Goal: Task Accomplishment & Management: Use online tool/utility

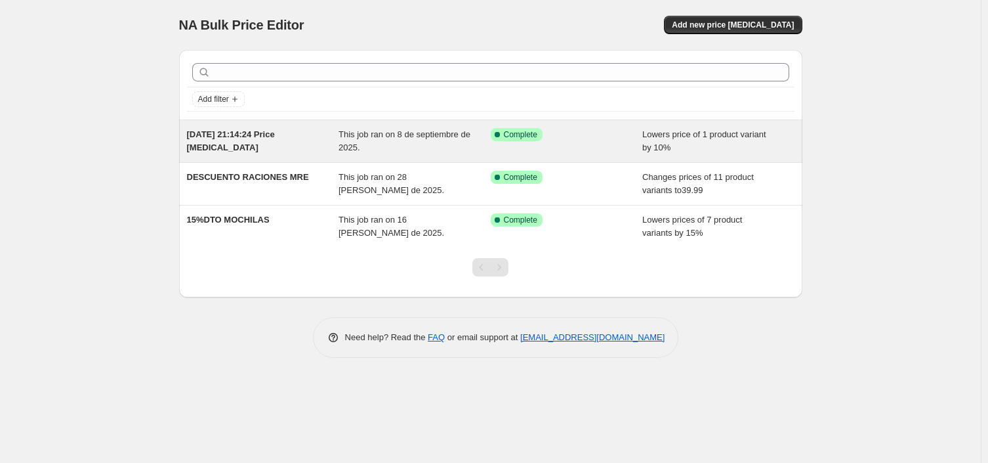
click at [230, 136] on span "[DATE] 21:14:24 Price [MEDICAL_DATA]" at bounding box center [231, 140] width 88 height 23
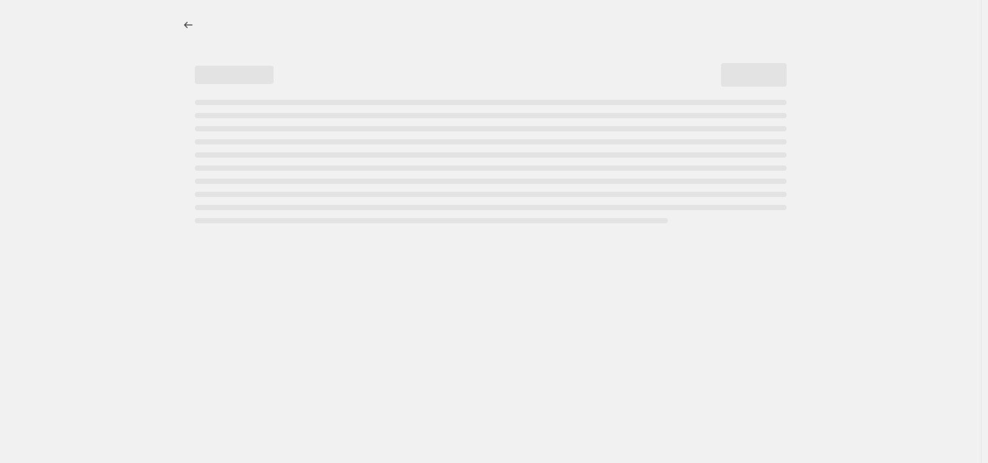
select select "percentage"
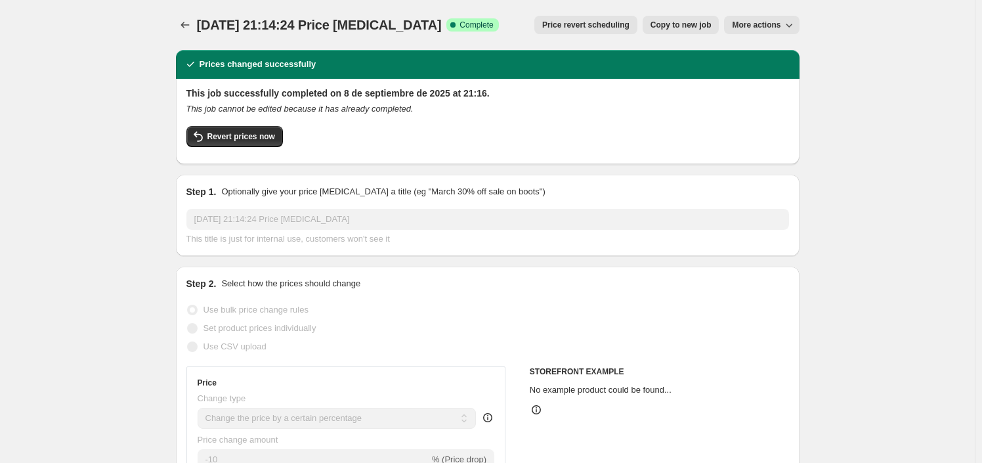
click at [190, 18] on icon "Price change jobs" at bounding box center [185, 24] width 13 height 13
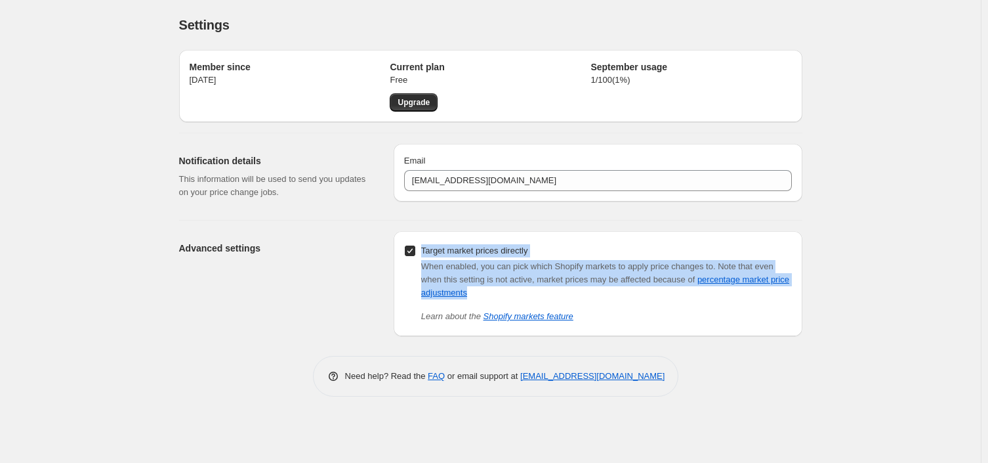
drag, startPoint x: 474, startPoint y: 293, endPoint x: 412, endPoint y: 254, distance: 72.8
click at [412, 254] on div "Target market prices directly When enabled, you can pick which Shopify markets …" at bounding box center [598, 282] width 388 height 81
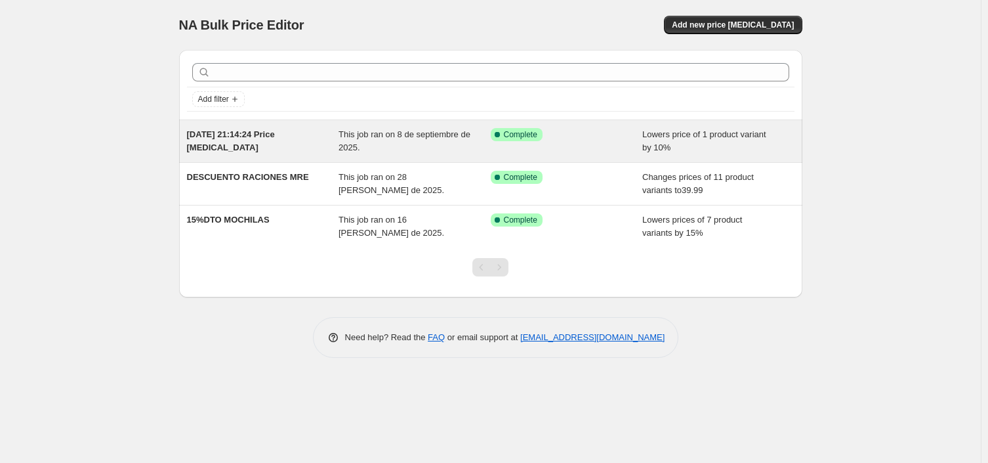
click at [242, 136] on span "[DATE] 21:14:24 Price [MEDICAL_DATA]" at bounding box center [231, 140] width 88 height 23
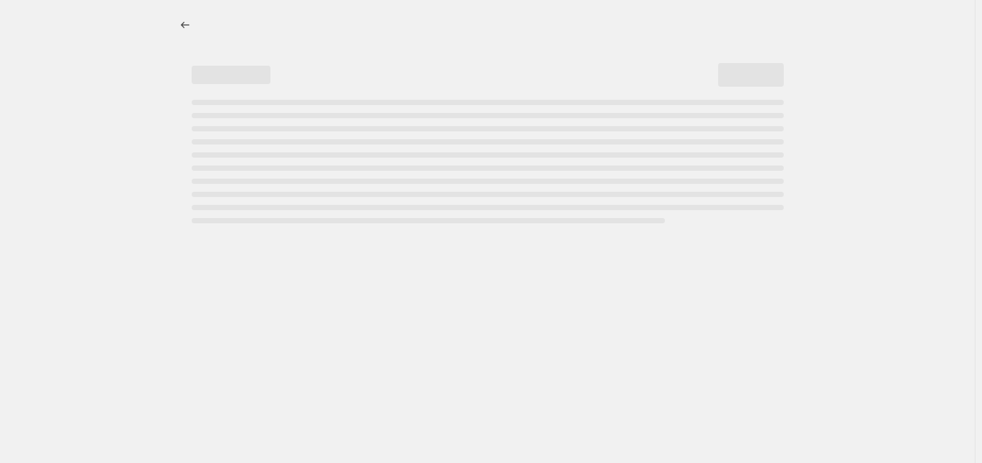
select select "percentage"
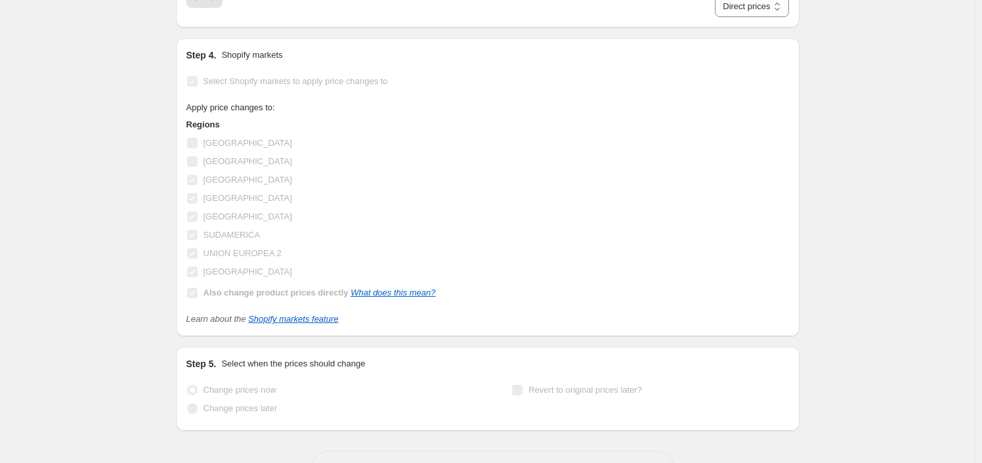
scroll to position [722, 0]
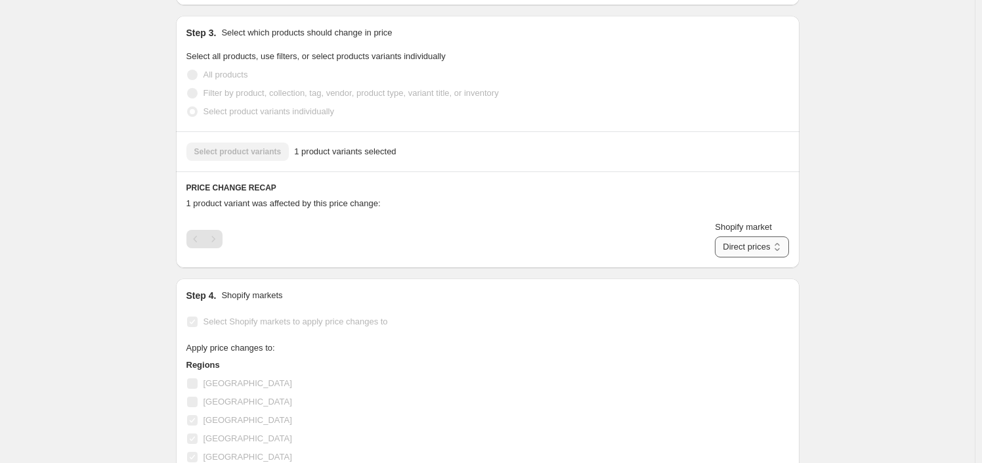
click at [749, 253] on select "Direct prices [GEOGRAPHIC_DATA] [GEOGRAPHIC_DATA] [GEOGRAPHIC_DATA] SUDAMERICA …" at bounding box center [752, 246] width 74 height 21
click at [621, 243] on div "Shopify market Direct prices [GEOGRAPHIC_DATA] [GEOGRAPHIC_DATA] [GEOGRAPHIC_DA…" at bounding box center [487, 239] width 602 height 37
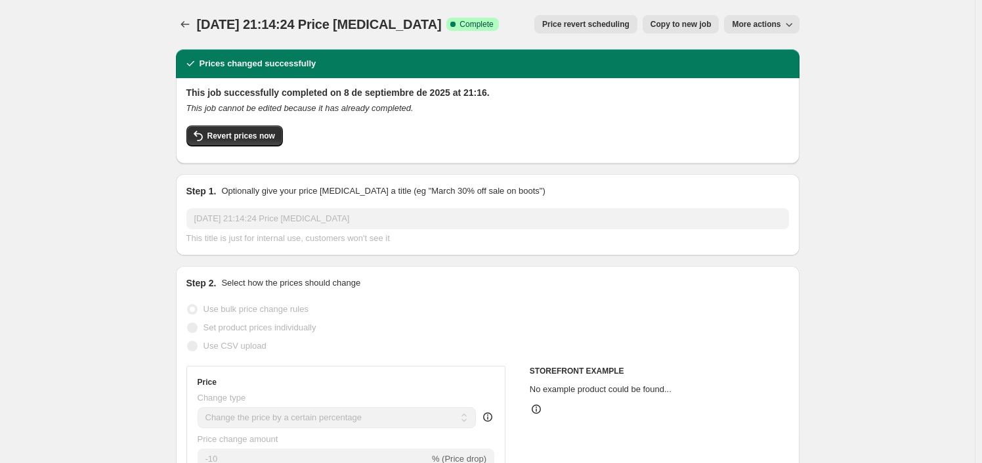
scroll to position [0, 0]
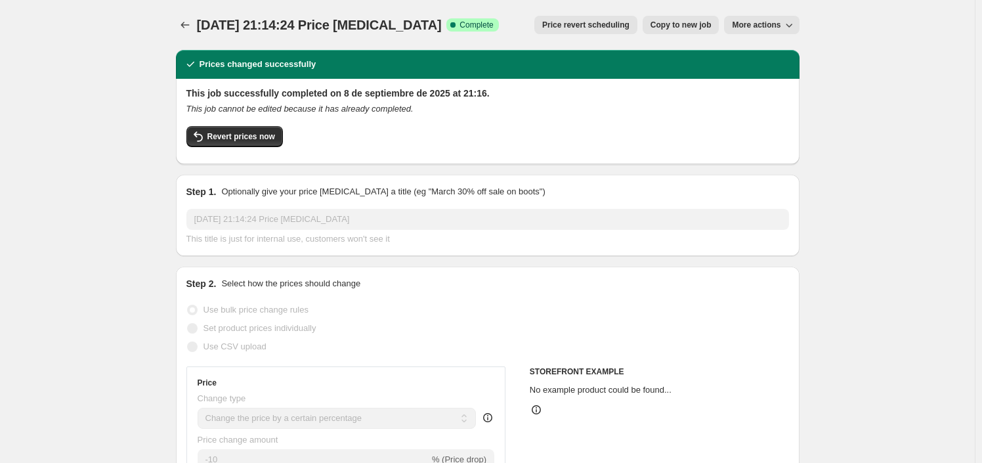
click at [780, 20] on span "More actions" at bounding box center [756, 25] width 49 height 11
click at [493, 135] on div "Revert prices now" at bounding box center [487, 140] width 602 height 28
click at [186, 24] on icon "Price change jobs" at bounding box center [185, 24] width 13 height 13
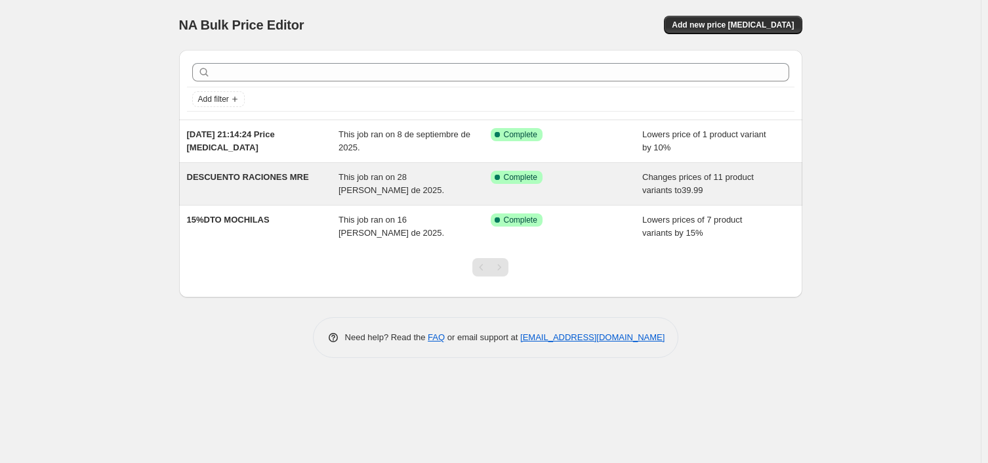
click at [241, 175] on span "DESCUENTO RACIONES MRE" at bounding box center [248, 177] width 122 height 10
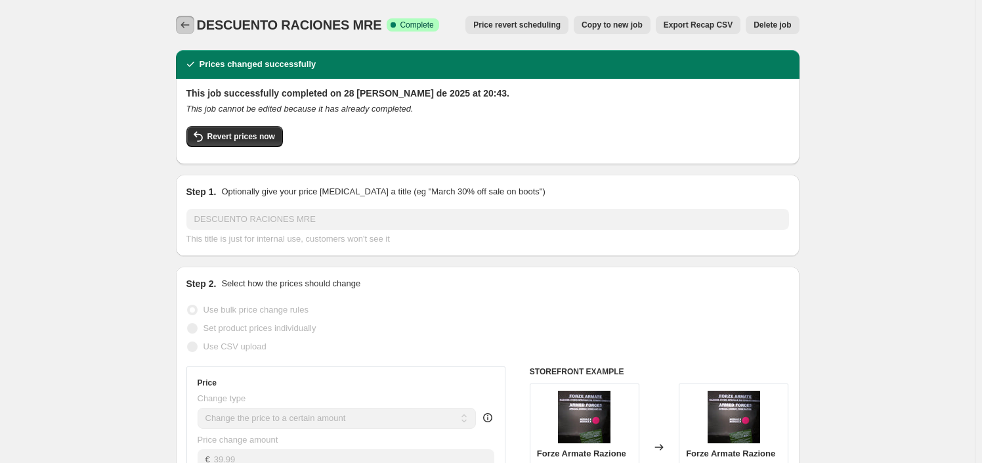
click at [192, 28] on icon "Price change jobs" at bounding box center [185, 24] width 13 height 13
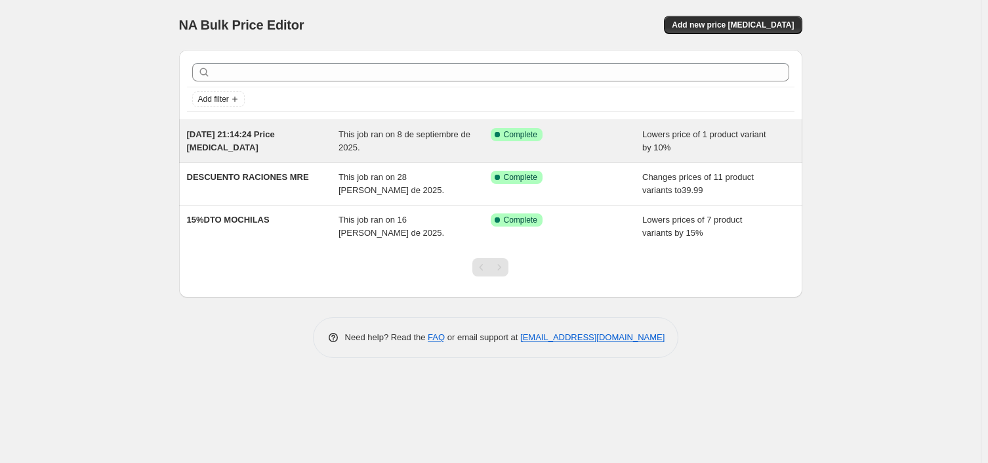
click at [240, 132] on span "[DATE] 21:14:24 Price [MEDICAL_DATA]" at bounding box center [231, 140] width 88 height 23
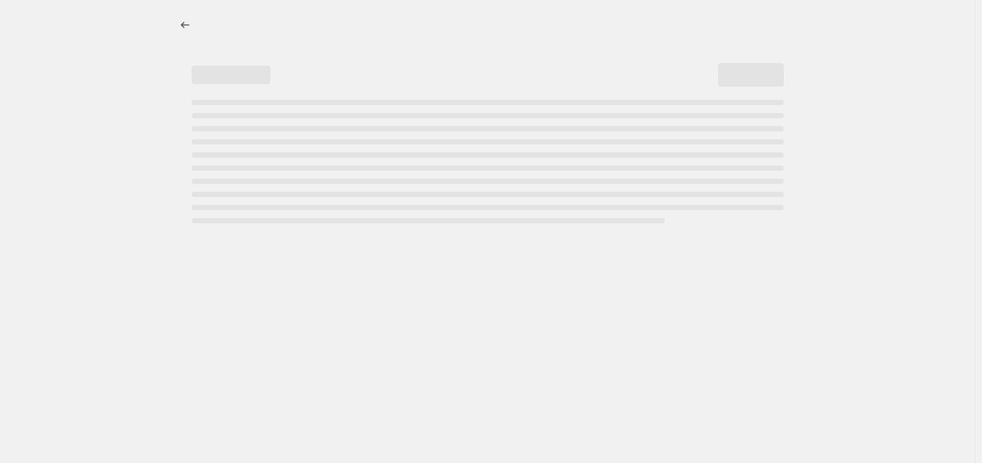
select select "percentage"
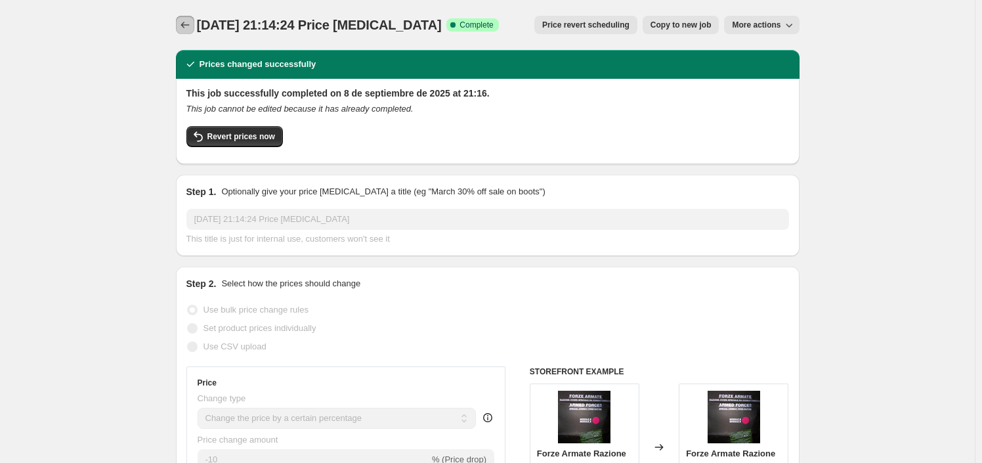
click at [194, 25] on button "Price change jobs" at bounding box center [185, 25] width 18 height 18
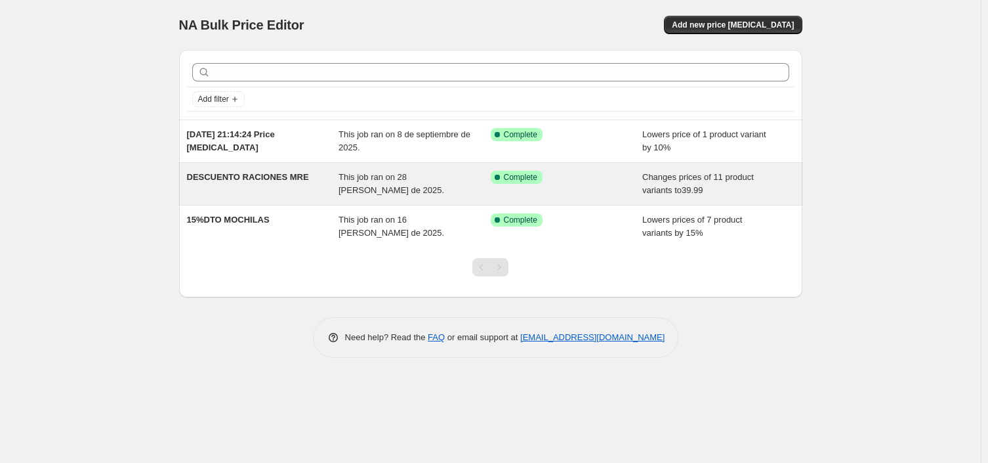
click at [246, 176] on span "DESCUENTO RACIONES MRE" at bounding box center [248, 177] width 122 height 10
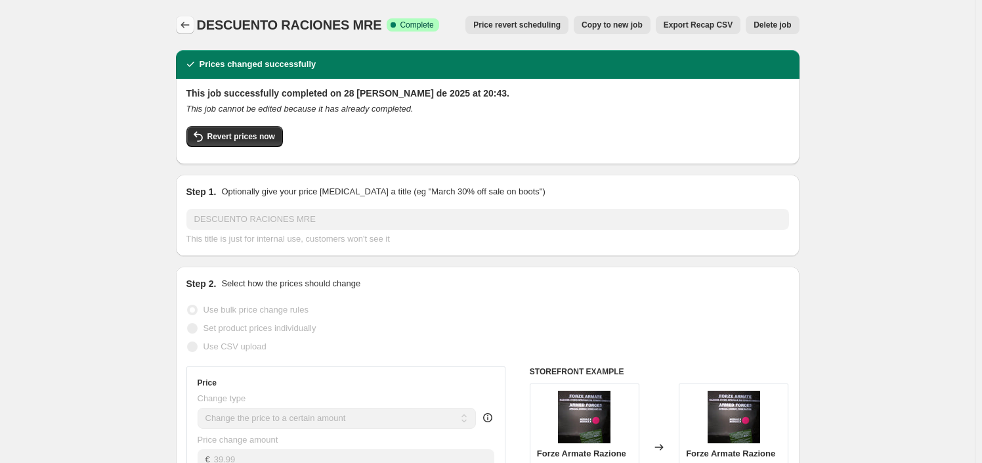
click at [188, 29] on icon "Price change jobs" at bounding box center [185, 24] width 13 height 13
